Goal: Task Accomplishment & Management: Complete application form

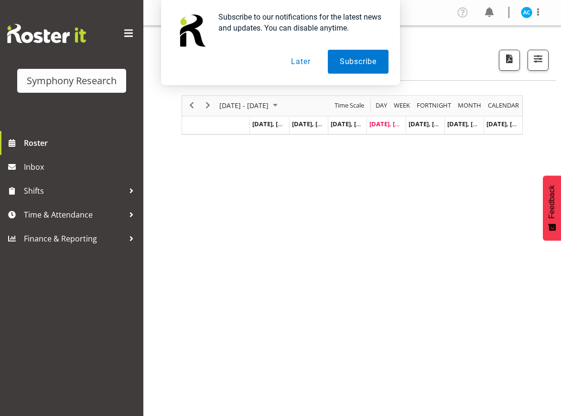
click at [301, 55] on button "Later" at bounding box center [300, 62] width 43 height 24
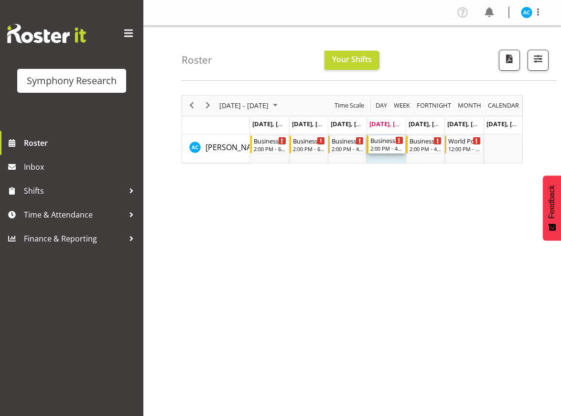
click at [386, 150] on div "2:00 PM - 4:30 PM" at bounding box center [386, 148] width 32 height 8
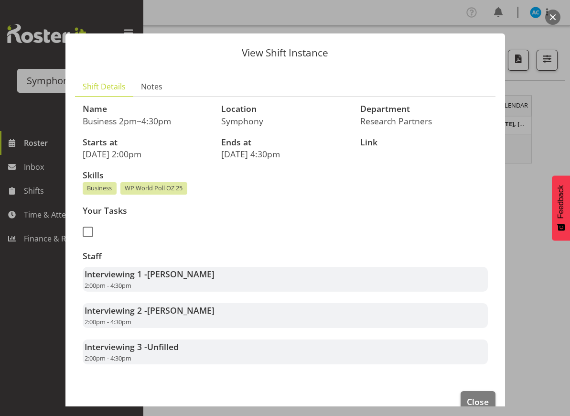
click at [548, 16] on button "button" at bounding box center [552, 17] width 15 height 15
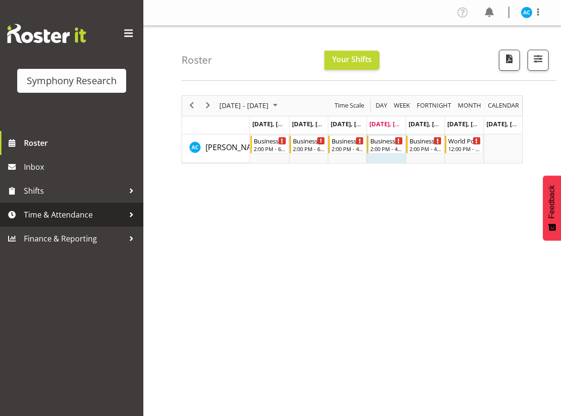
click at [97, 215] on span "Time & Attendance" at bounding box center [74, 214] width 100 height 14
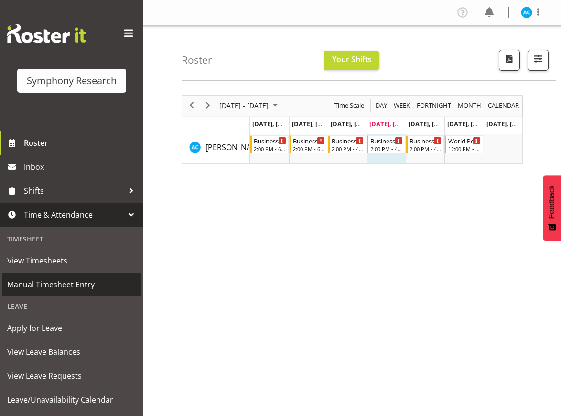
click at [72, 279] on span "Manual Timesheet Entry" at bounding box center [71, 284] width 129 height 14
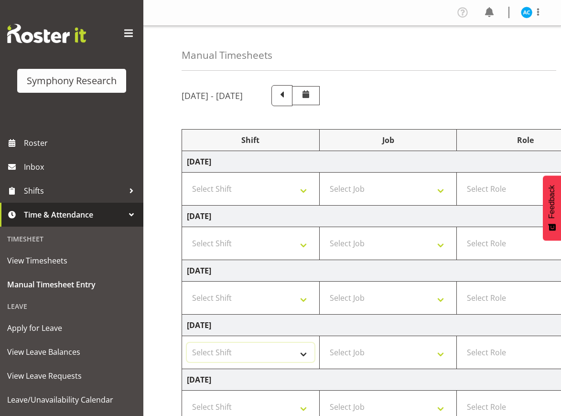
click at [290, 351] on select "Select Shift !!Weekend Residential (Roster IT Shift Label) *Business 9/10am ~ 4…" at bounding box center [251, 352] width 128 height 19
click at [247, 350] on select "Select Shift !!Weekend Residential (Roster IT Shift Label) *Business 9/10am ~ 4…" at bounding box center [251, 352] width 128 height 19
click at [162, 333] on div "Manual Timesheets August 18th - August 24th 2025 Shift Job Role Start Time End …" at bounding box center [352, 306] width 418 height 560
click at [204, 352] on select "Select Shift !!Weekend Residential (Roster IT Shift Label) *Business 9/10am ~ 4…" at bounding box center [251, 352] width 128 height 19
select select "26078"
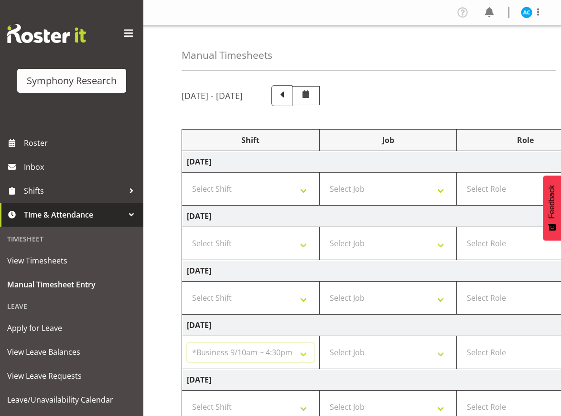
click at [187, 343] on select "Select Shift !!Weekend Residential (Roster IT Shift Label) *Business 9/10am ~ 4…" at bounding box center [251, 352] width 128 height 19
click at [357, 352] on select "Select Job 550060 IF Admin 553492 World Poll Aus Wave 2 Main 2025 553493 World …" at bounding box center [388, 352] width 128 height 19
select select "10499"
click at [324, 343] on select "Select Job 550060 IF Admin 553492 World Poll Aus Wave 2 Main 2025 553493 World …" at bounding box center [388, 352] width 128 height 19
click at [492, 354] on select "Select Role Briefing Interviewing" at bounding box center [525, 352] width 128 height 19
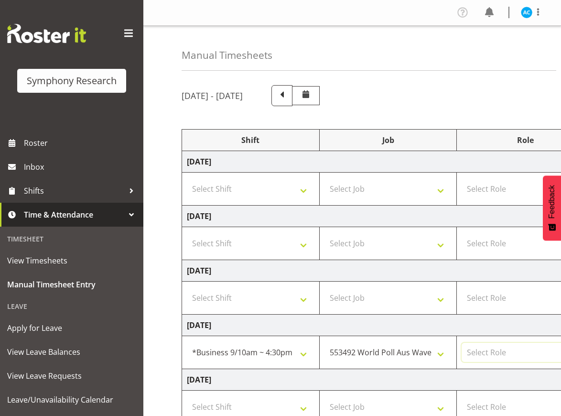
select select "47"
click at [461, 343] on select "Select Role Briefing Interviewing" at bounding box center [525, 352] width 128 height 19
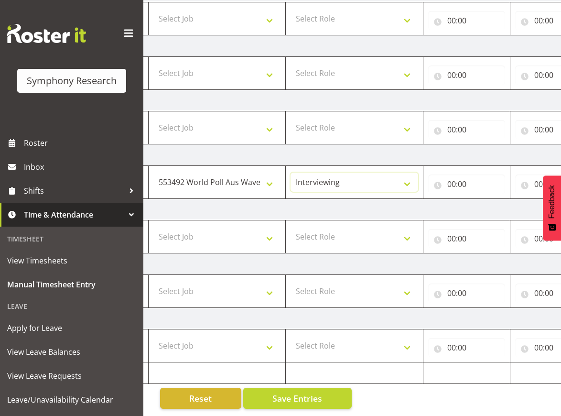
scroll to position [0, 290]
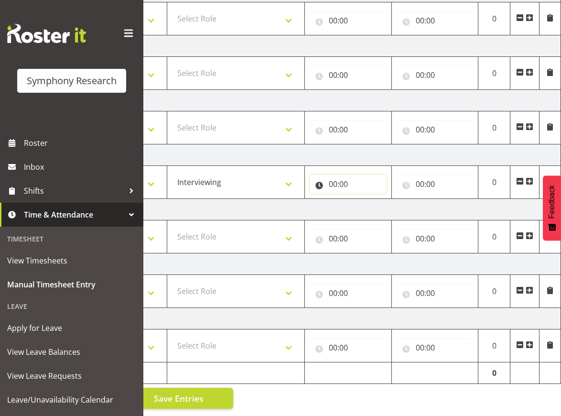
click at [330, 175] on input "00:00" at bounding box center [348, 183] width 77 height 19
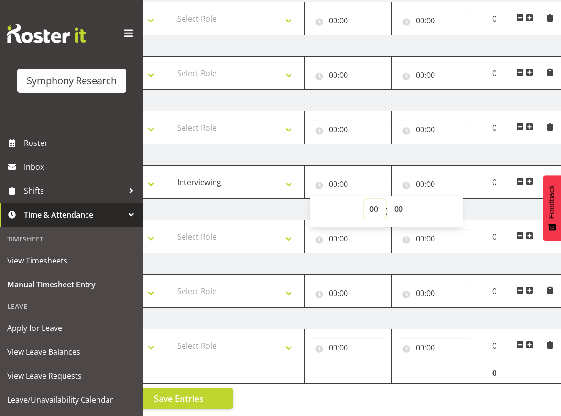
click at [379, 201] on select "00 01 02 03 04 05 06 07 08 09 10 11 12 13 14 15 16 17 18 19 20 21 22 23" at bounding box center [374, 208] width 21 height 19
select select "14"
click at [364, 199] on select "00 01 02 03 04 05 06 07 08 09 10 11 12 13 14 15 16 17 18 19 20 21 22 23" at bounding box center [374, 208] width 21 height 19
type input "14:00"
click at [425, 174] on input "00:00" at bounding box center [435, 183] width 77 height 19
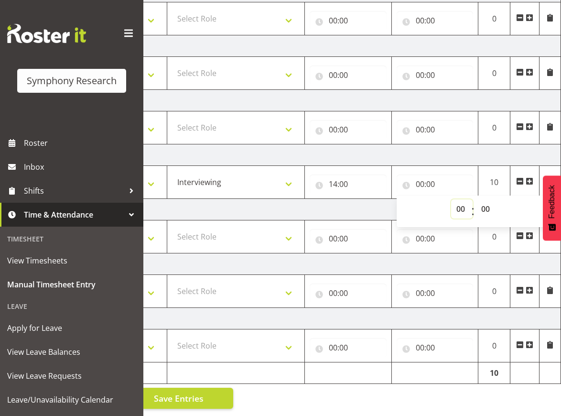
select select "10"
type input "10:00"
select select "16"
type input "16:00"
select select "30"
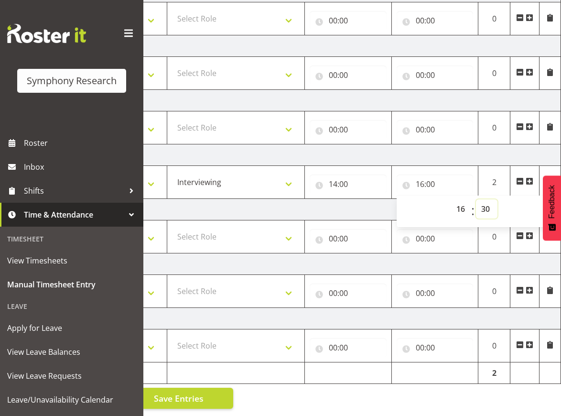
type input "16:30"
click at [209, 390] on button "Save Entries" at bounding box center [179, 397] width 108 height 21
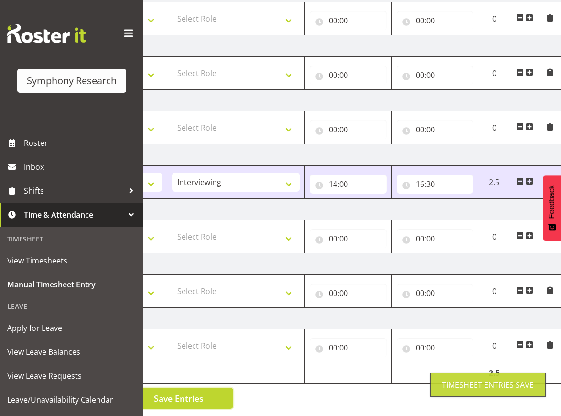
scroll to position [0, 0]
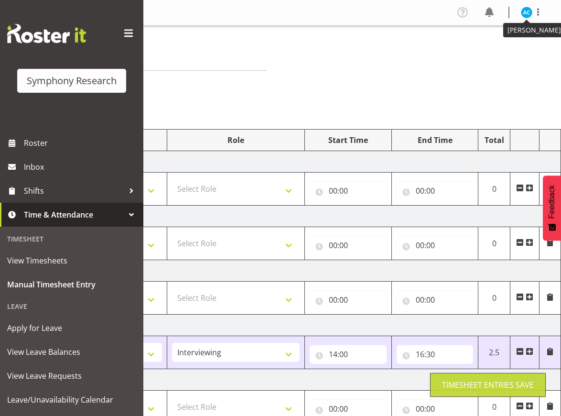
click at [521, 6] on div at bounding box center [532, 12] width 23 height 12
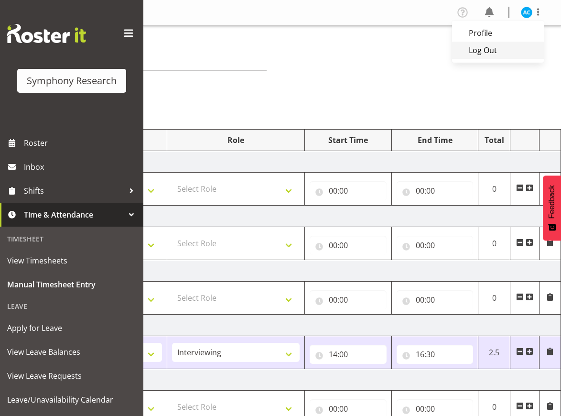
click at [482, 55] on link "Log Out" at bounding box center [498, 50] width 92 height 17
